Goal: Task Accomplishment & Management: Use online tool/utility

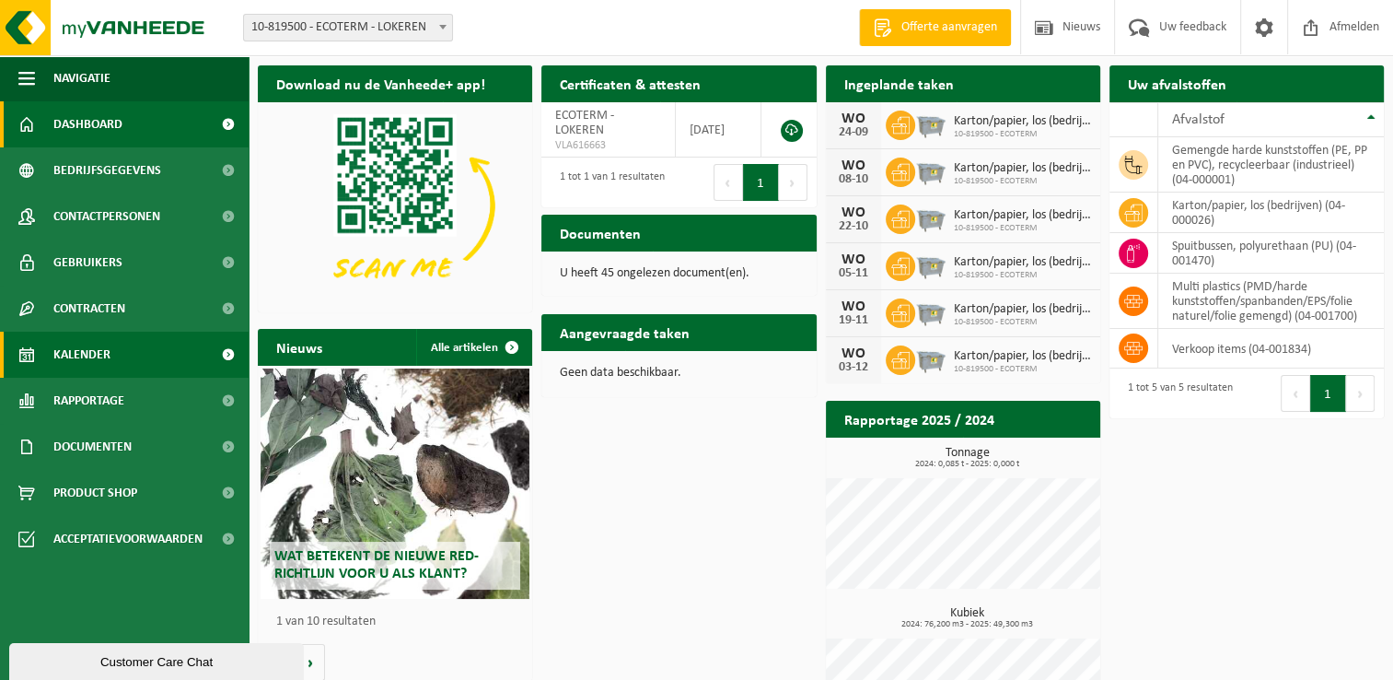
click at [90, 347] on span "Kalender" at bounding box center [81, 354] width 57 height 46
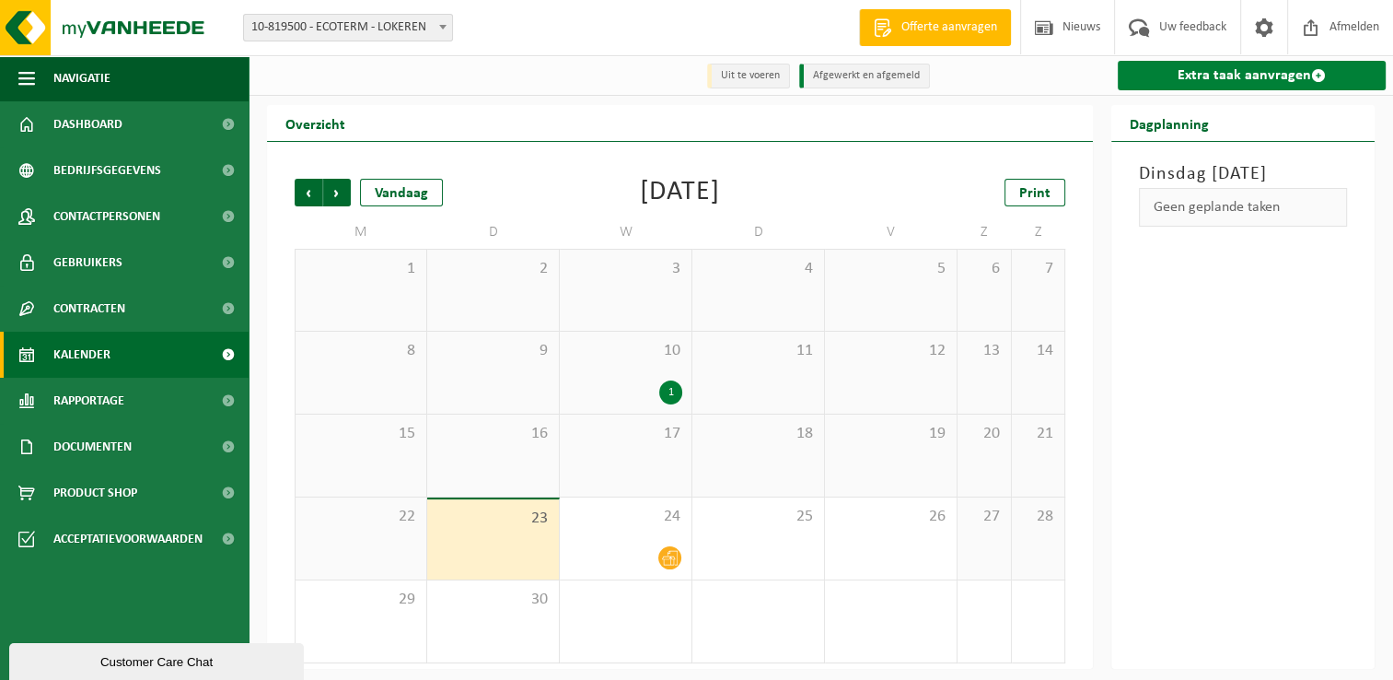
click at [1311, 76] on span at bounding box center [1318, 75] width 15 height 15
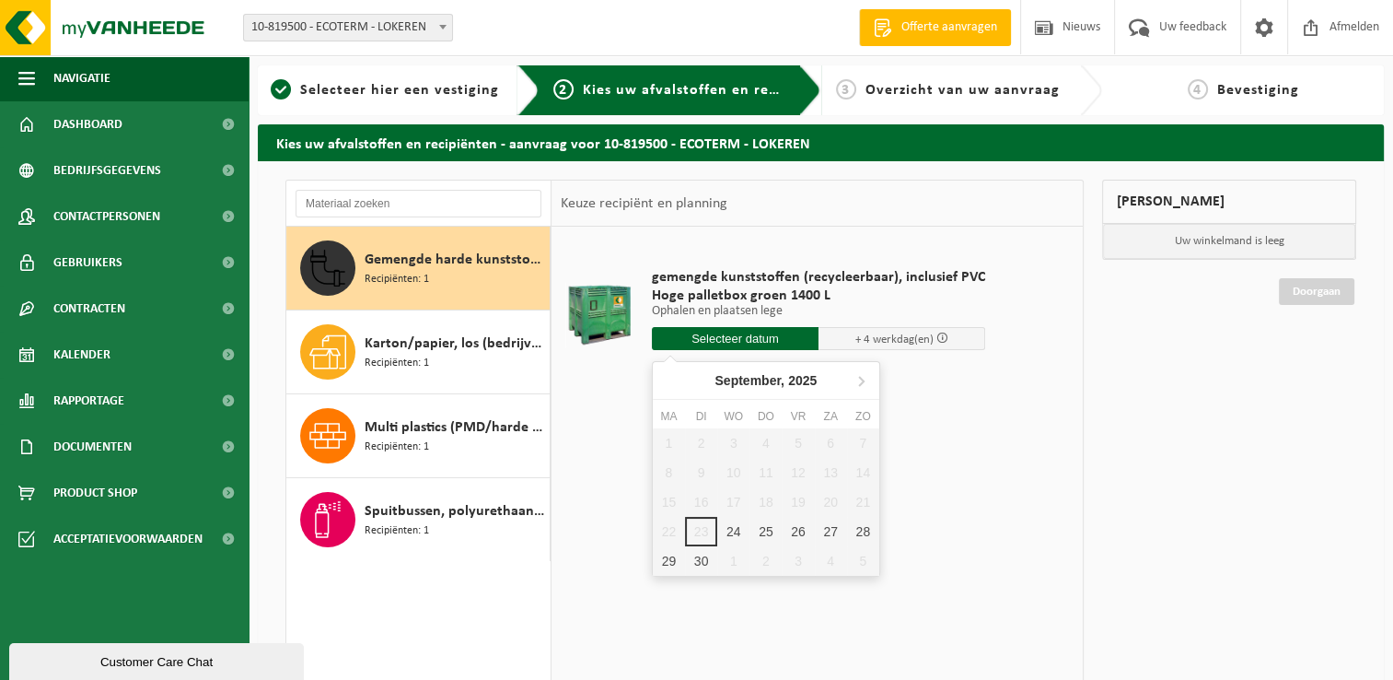
click at [716, 332] on input "text" at bounding box center [735, 338] width 167 height 23
click at [733, 530] on div "24" at bounding box center [733, 531] width 32 height 29
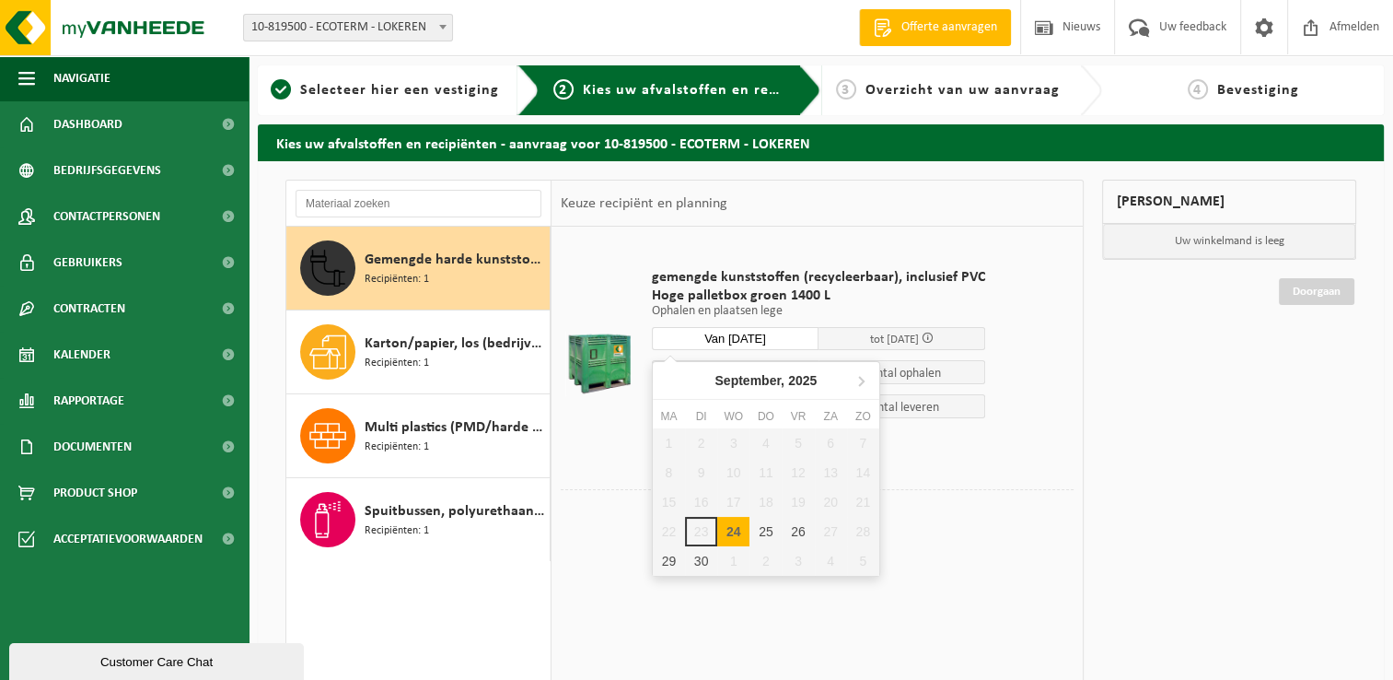
click at [787, 330] on input "Van 2025-09-24" at bounding box center [735, 338] width 167 height 23
click at [762, 526] on div "25" at bounding box center [765, 531] width 32 height 29
type input "Van 2025-09-25"
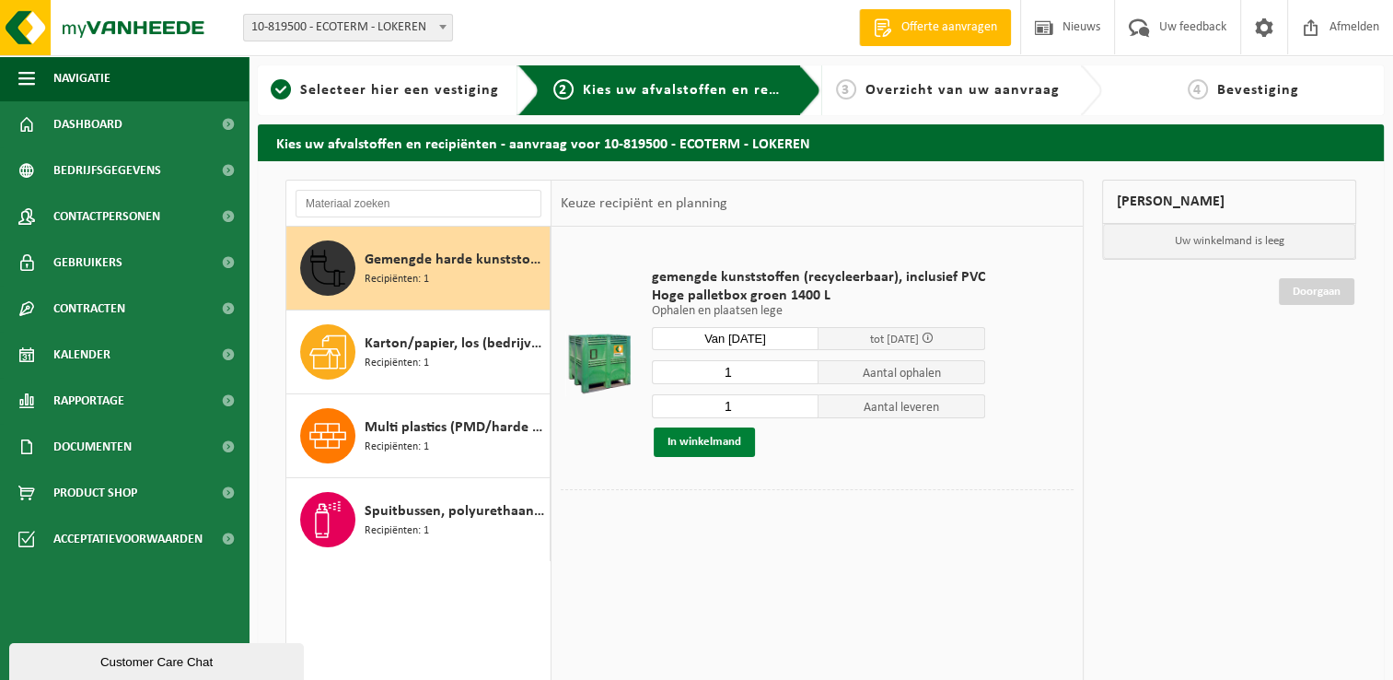
click at [719, 447] on button "In winkelmand" at bounding box center [704, 441] width 101 height 29
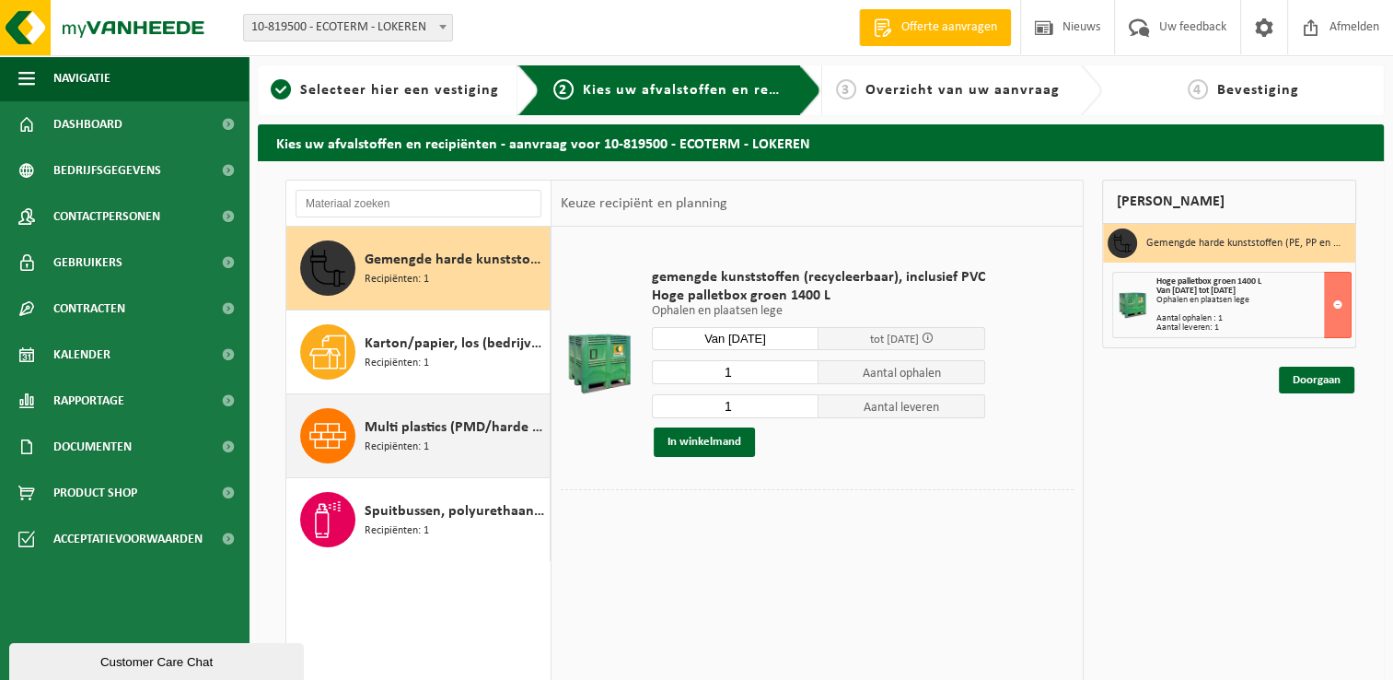
click at [457, 436] on span "Multi plastics (PMD/harde kunststoffen/spanbanden/EPS/folie naturel/folie gemen…" at bounding box center [455, 427] width 180 height 22
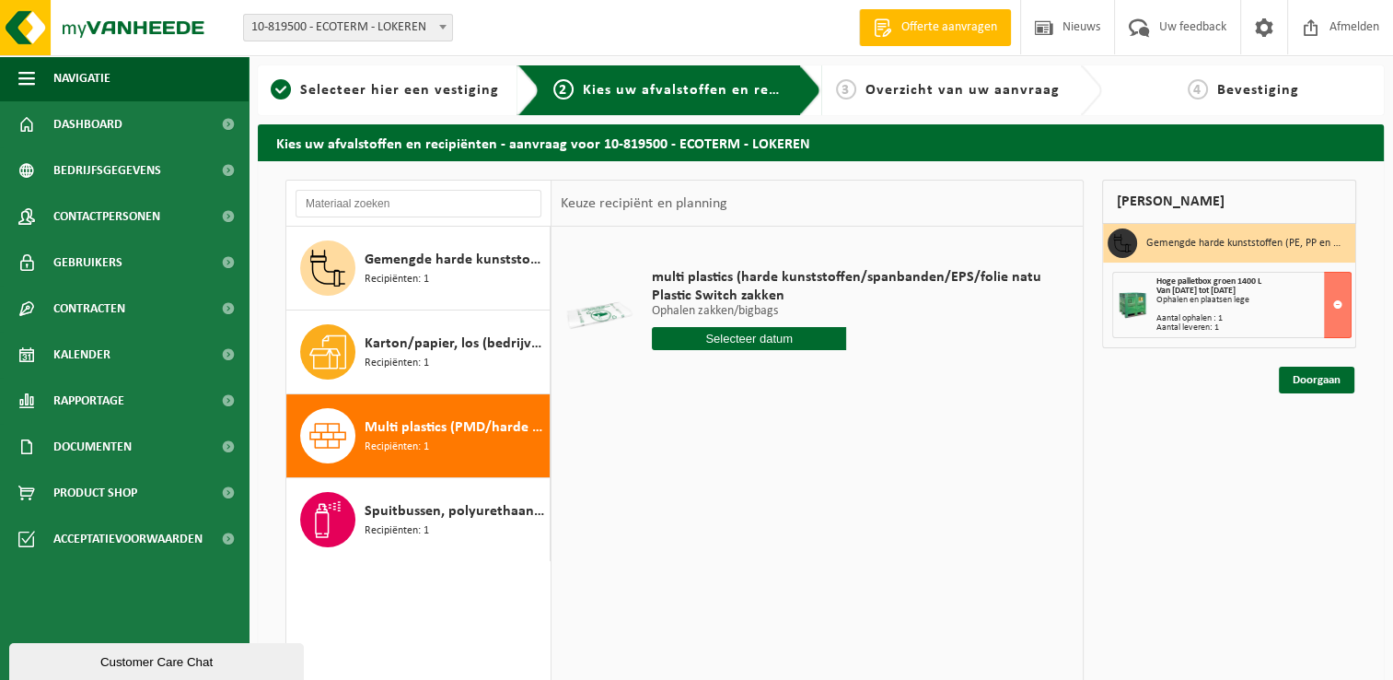
click at [790, 345] on input "text" at bounding box center [749, 338] width 195 height 23
click at [865, 381] on icon at bounding box center [860, 380] width 29 height 29
click at [801, 444] on div "3" at bounding box center [798, 442] width 32 height 29
type input "Van 2025-10-03"
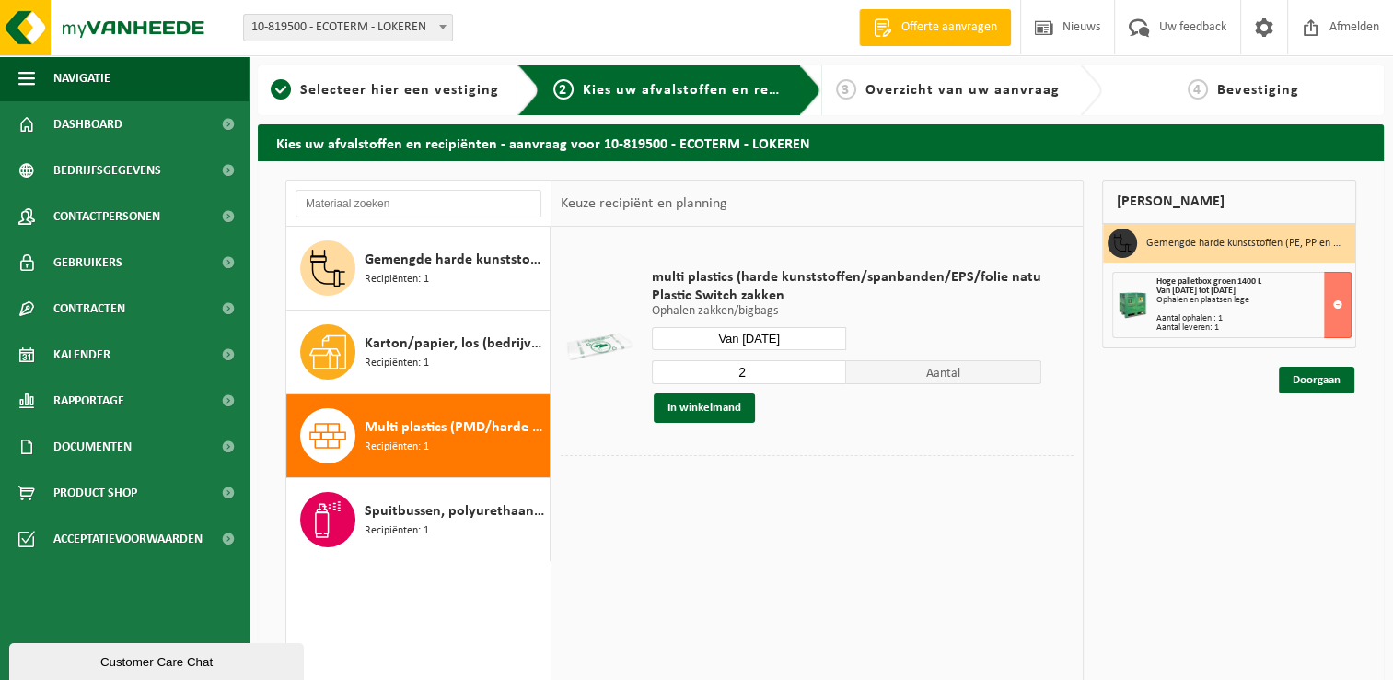
click at [827, 364] on input "2" at bounding box center [749, 372] width 195 height 24
click at [827, 364] on input "3" at bounding box center [749, 372] width 195 height 24
click at [827, 364] on input "4" at bounding box center [749, 372] width 195 height 24
click at [827, 364] on input "5" at bounding box center [749, 372] width 195 height 24
type input "6"
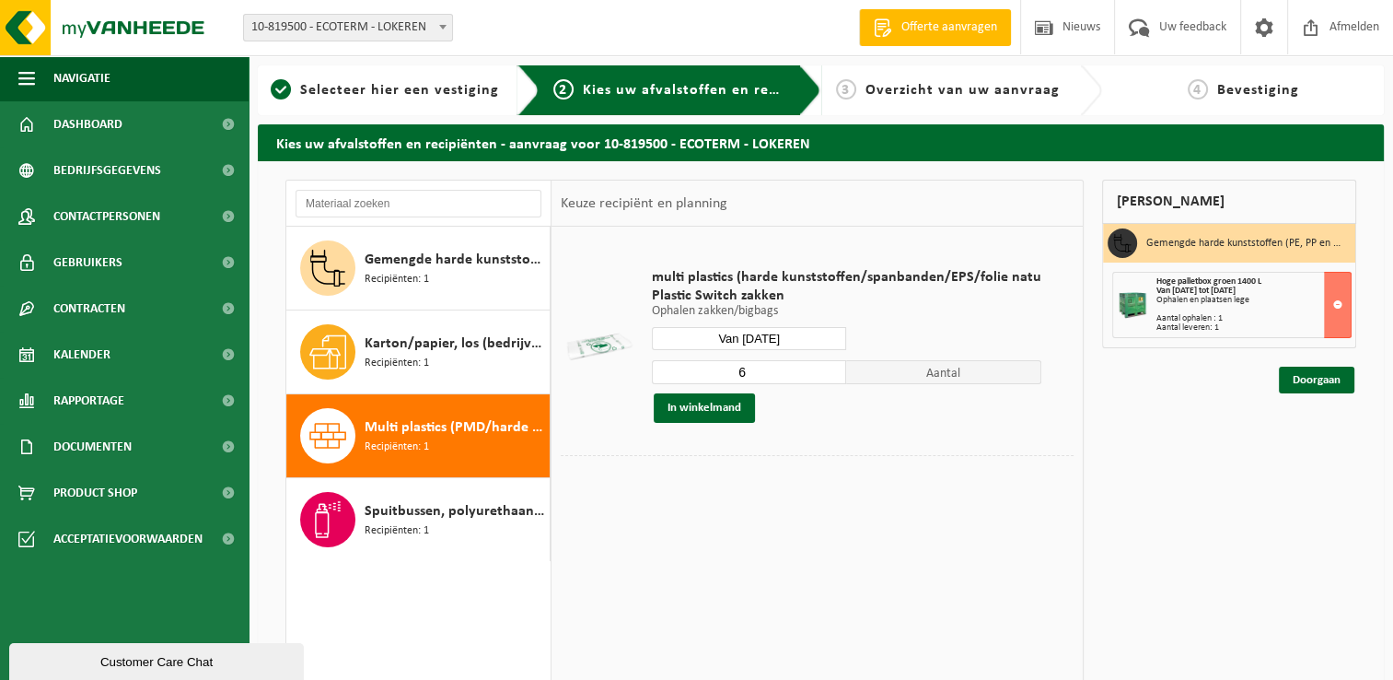
click at [827, 364] on input "6" at bounding box center [749, 372] width 195 height 24
click at [711, 416] on button "In winkelmand" at bounding box center [704, 407] width 101 height 29
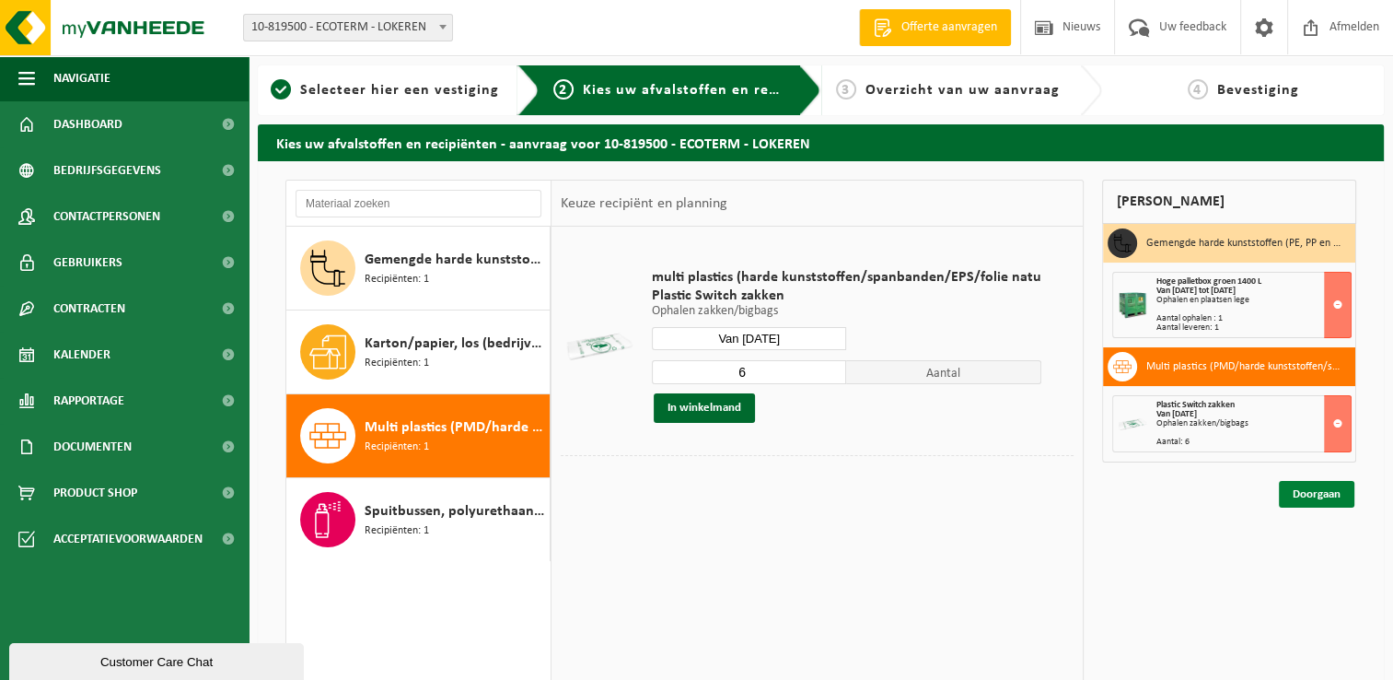
click at [1317, 488] on link "Doorgaan" at bounding box center [1317, 494] width 76 height 27
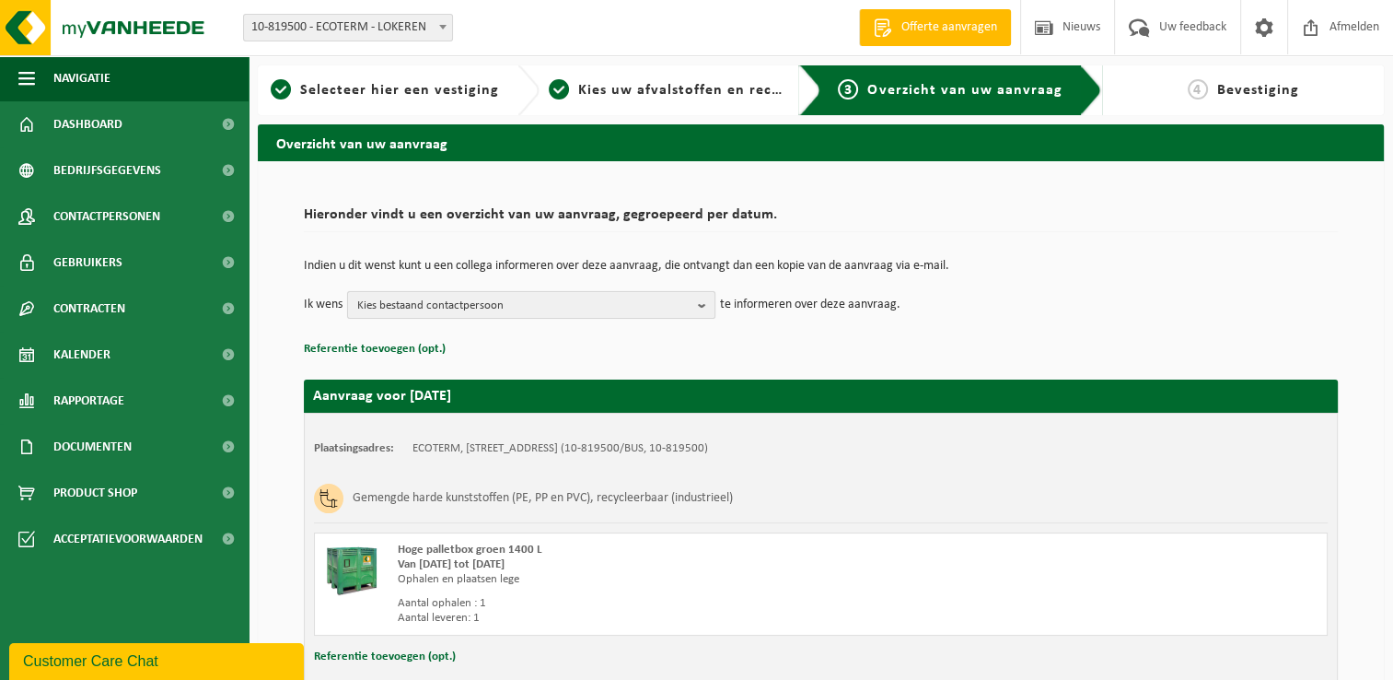
click at [709, 301] on b "button" at bounding box center [706, 305] width 17 height 26
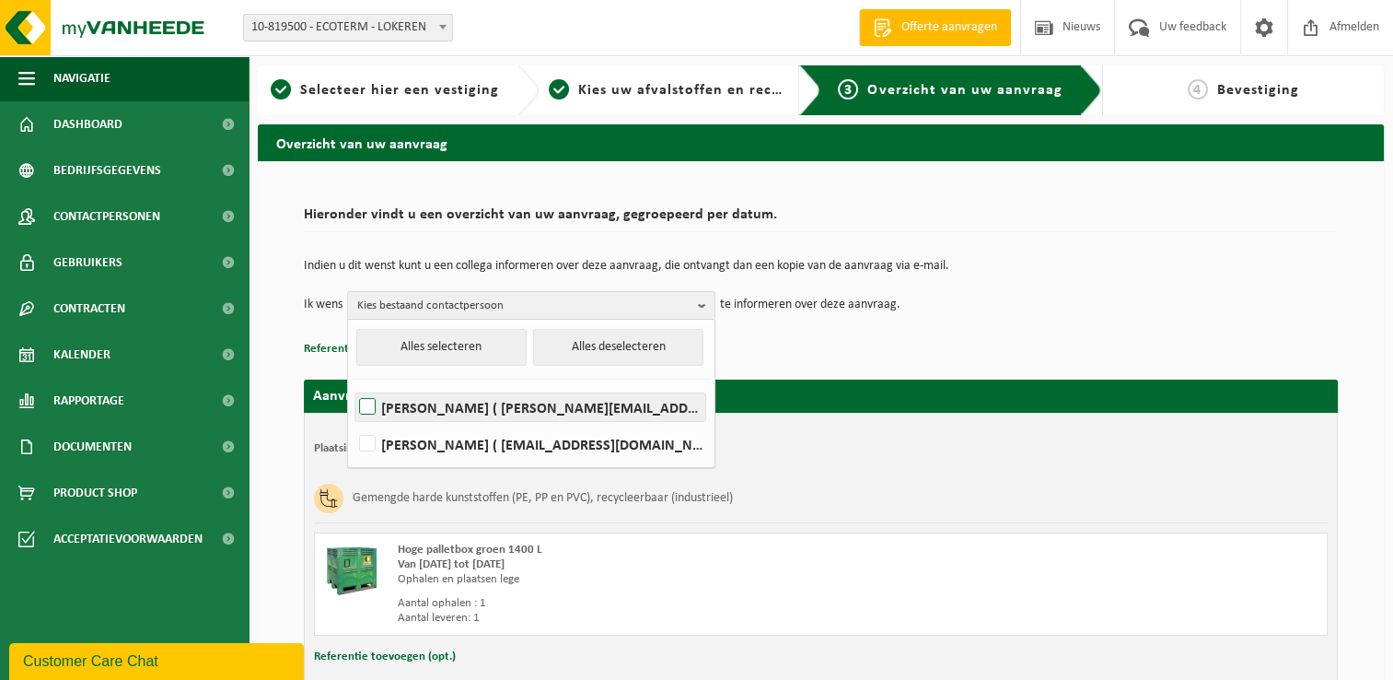
click at [636, 406] on label "Serge De Pagie ( serge@ecoterm.be )" at bounding box center [530, 407] width 350 height 28
click at [353, 384] on input "Serge De Pagie ( serge@ecoterm.be )" at bounding box center [352, 383] width 1 height 1
checkbox input "true"
click at [1076, 343] on p "Referentie toevoegen (opt.)" at bounding box center [821, 349] width 1034 height 24
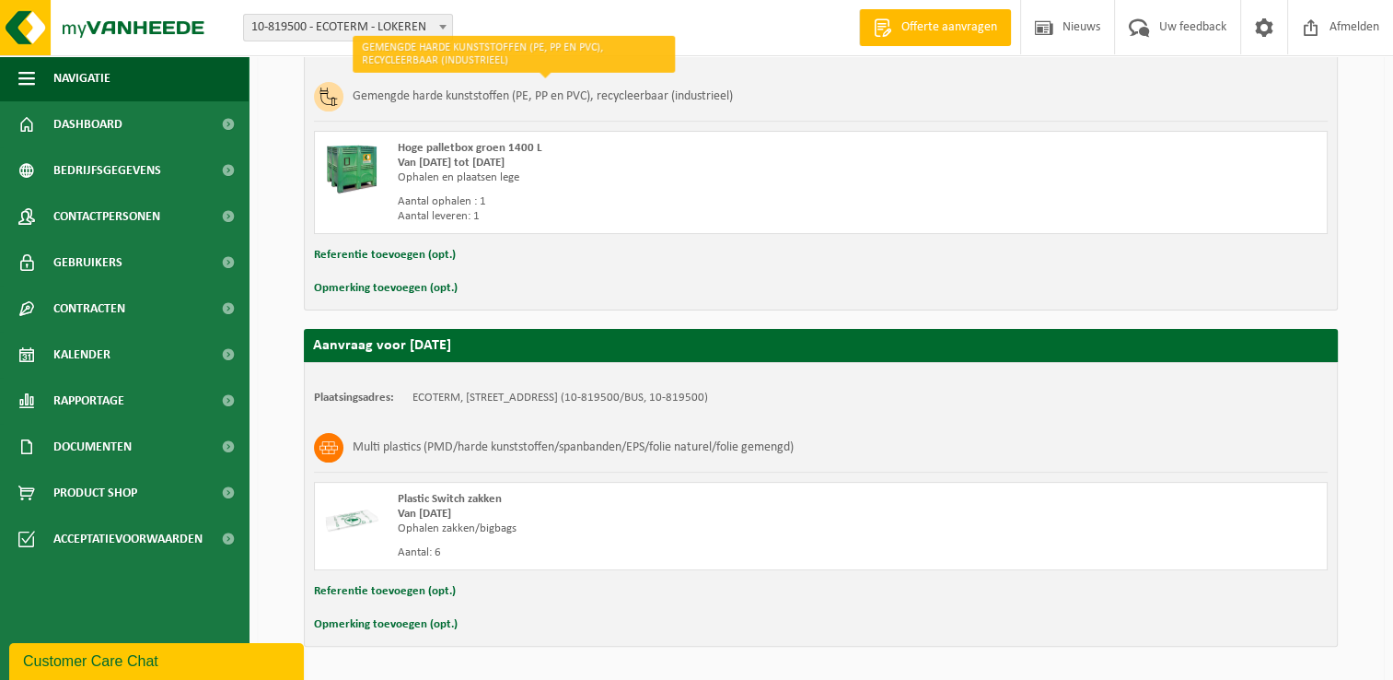
scroll to position [459, 0]
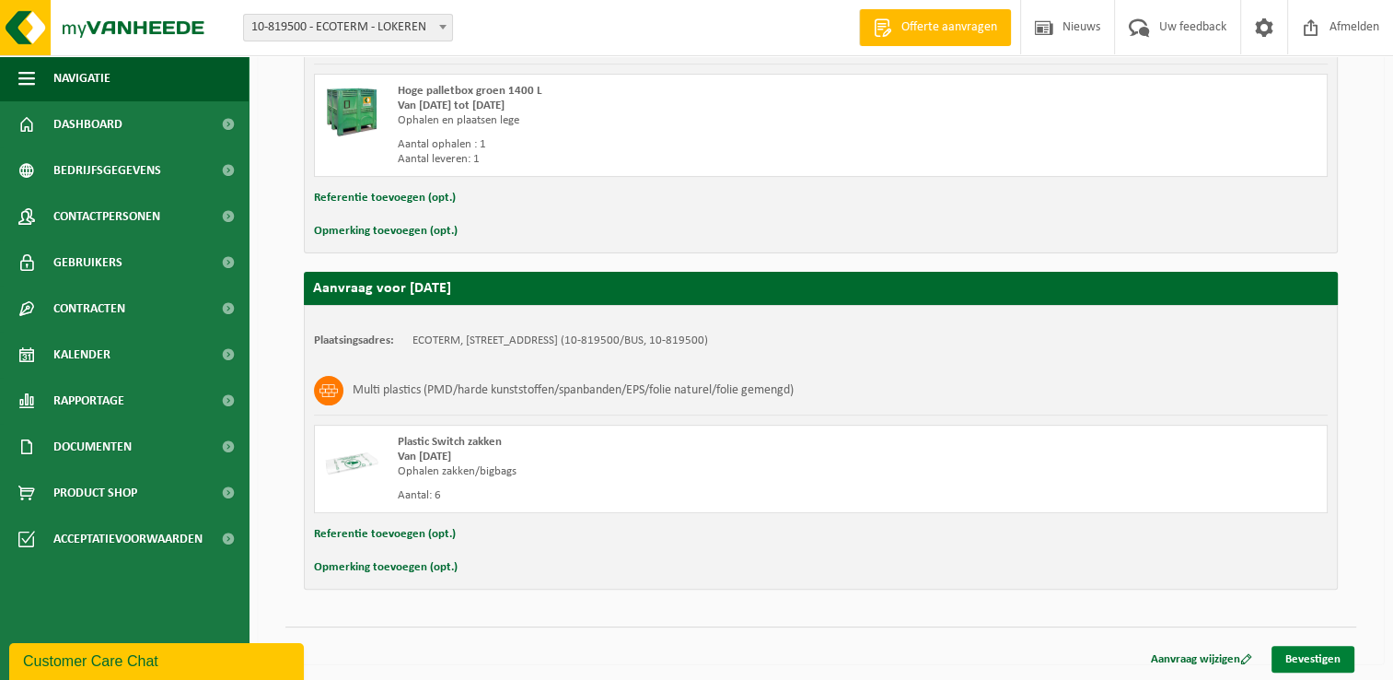
click at [1330, 656] on link "Bevestigen" at bounding box center [1313, 658] width 83 height 27
